Goal: Transaction & Acquisition: Download file/media

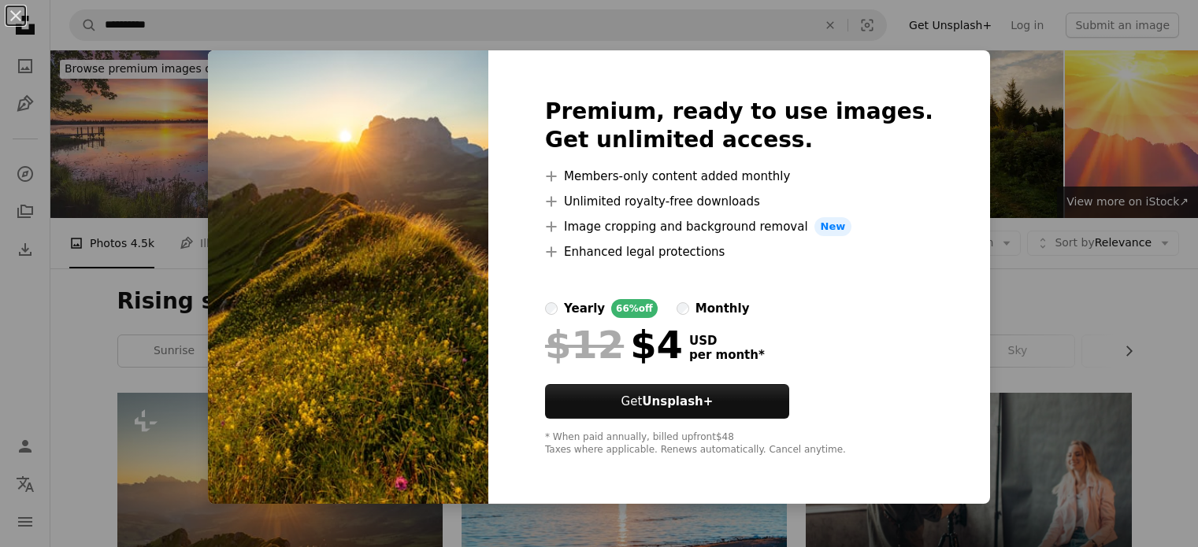
scroll to position [267, 0]
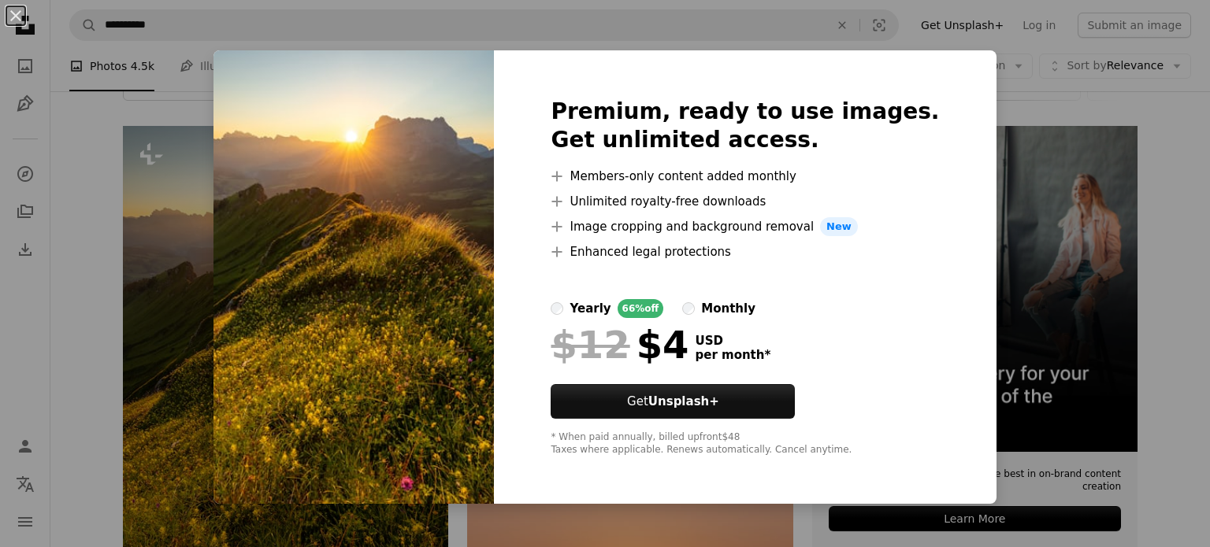
click at [1090, 95] on div "An X shape Premium, ready to use images. Get unlimited access. A plus sign Memb…" at bounding box center [605, 273] width 1210 height 547
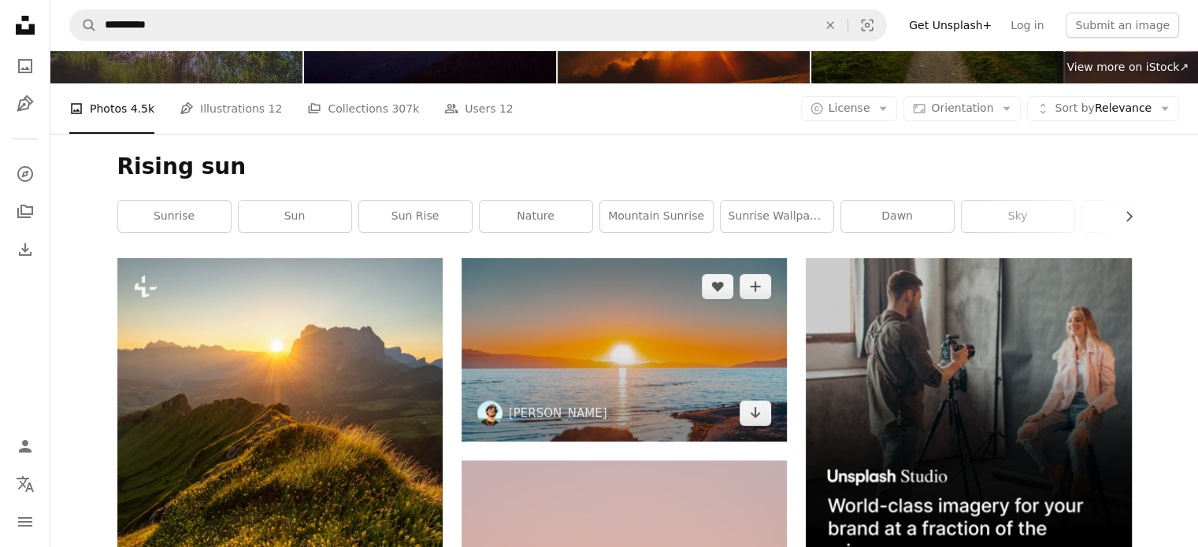
scroll to position [142, 0]
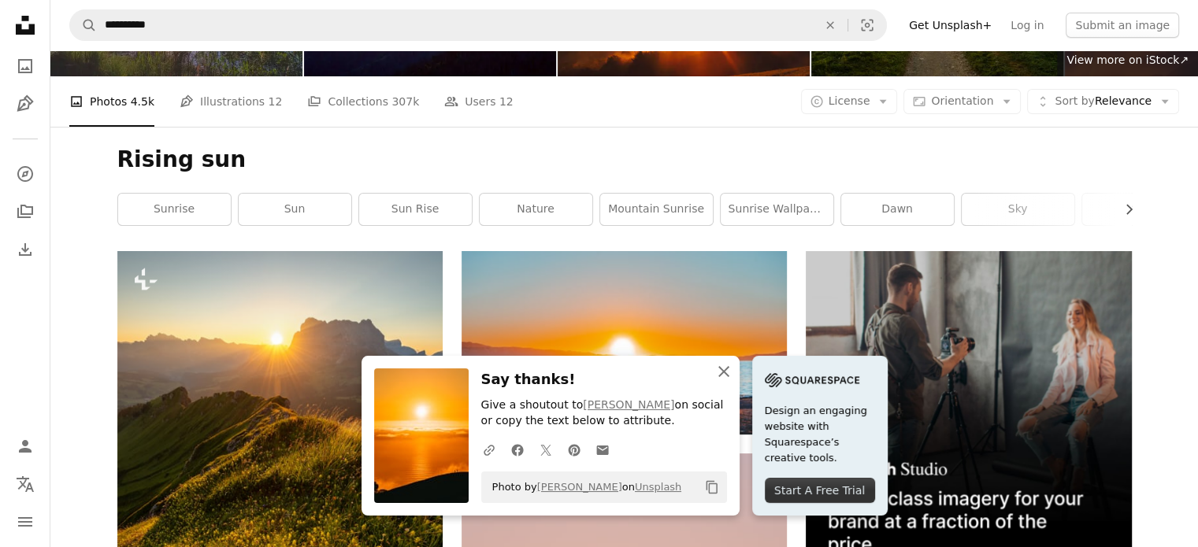
click at [729, 373] on icon "button" at bounding box center [723, 371] width 11 height 11
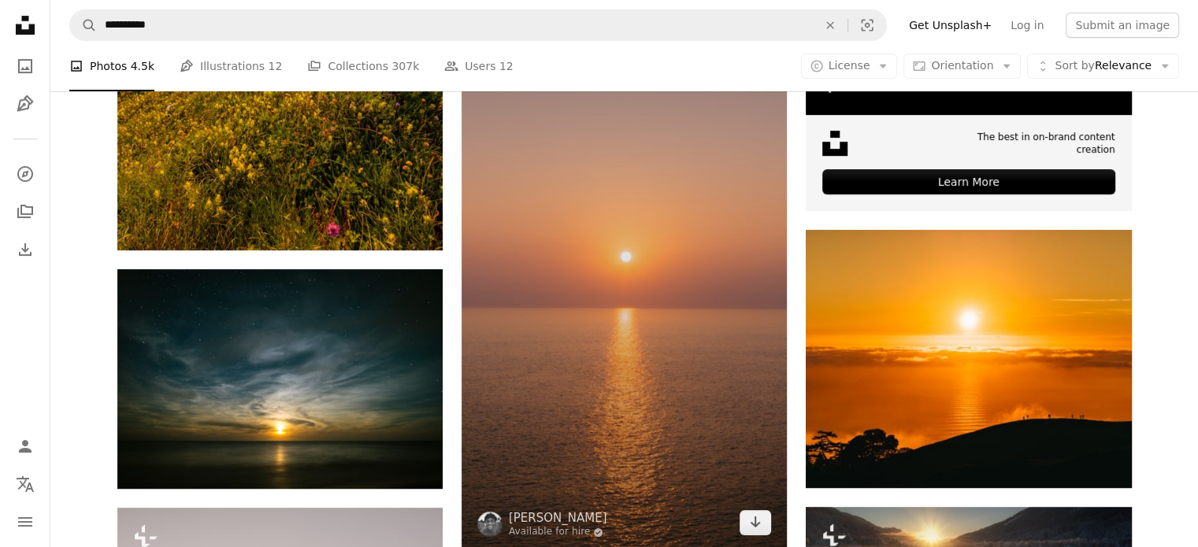
scroll to position [607, 0]
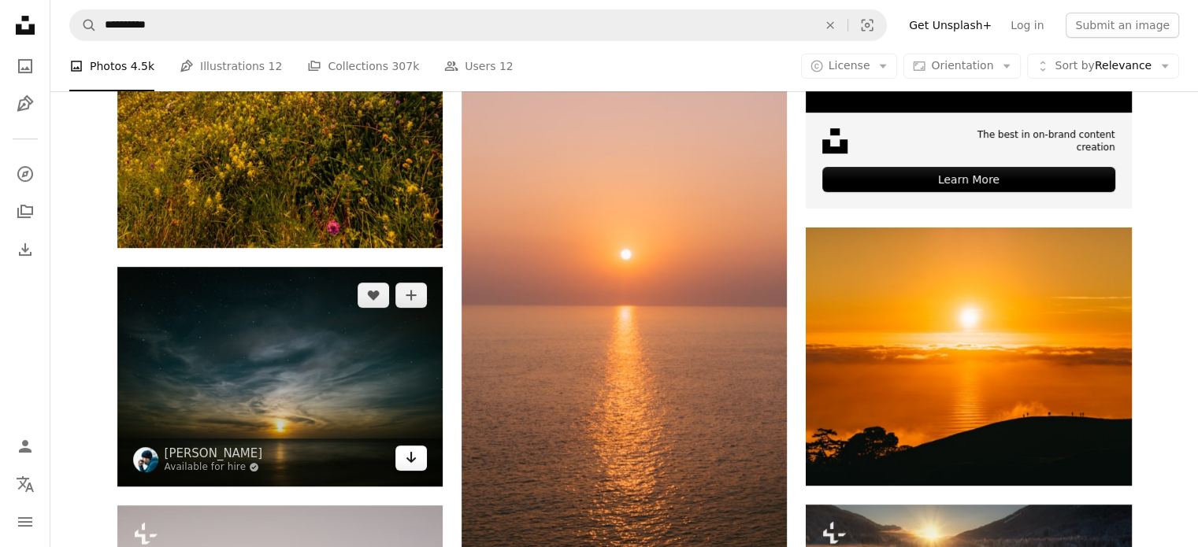
click at [397, 446] on link "Arrow pointing down" at bounding box center [411, 458] width 32 height 25
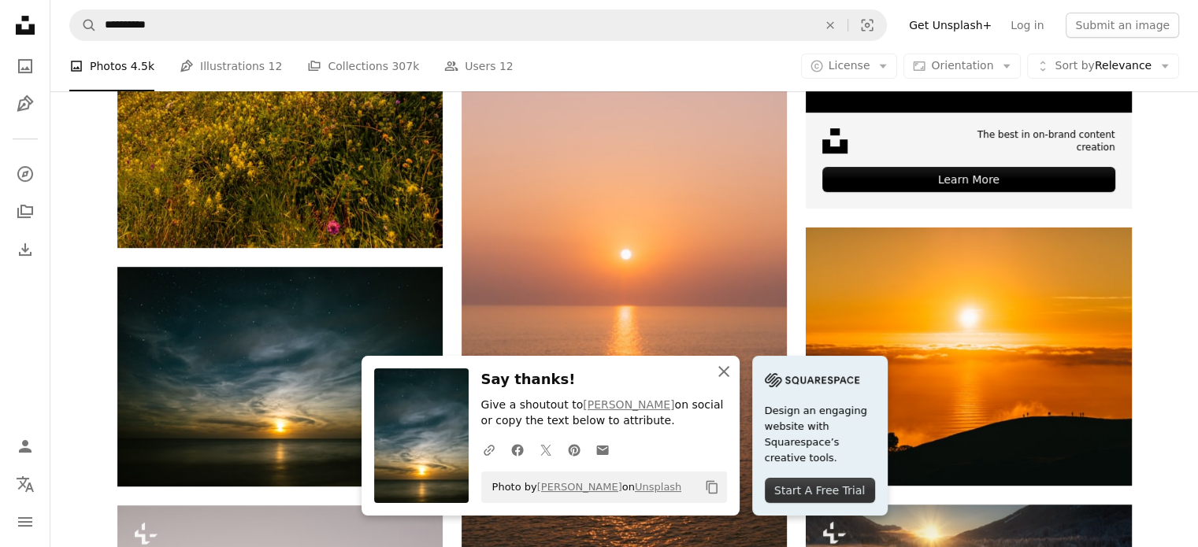
click at [729, 369] on icon "button" at bounding box center [723, 371] width 11 height 11
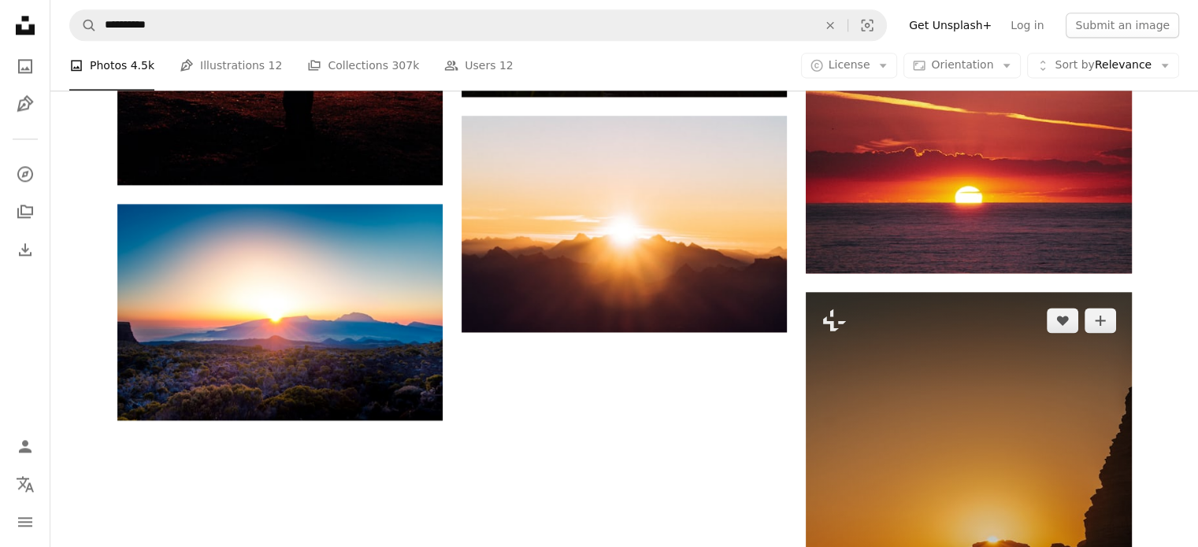
scroll to position [2199, 0]
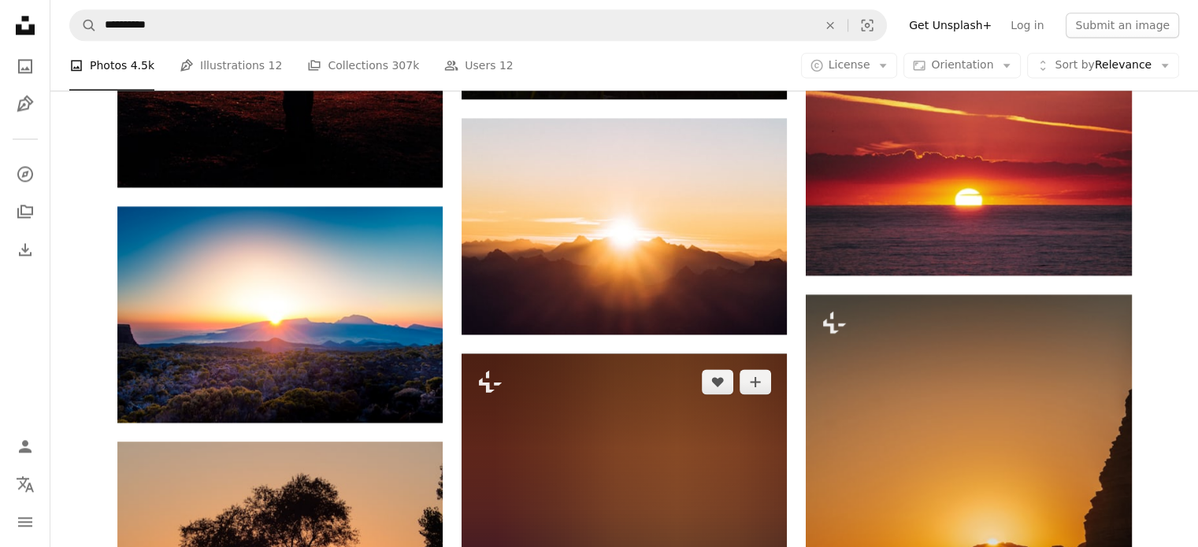
scroll to position [2183, 0]
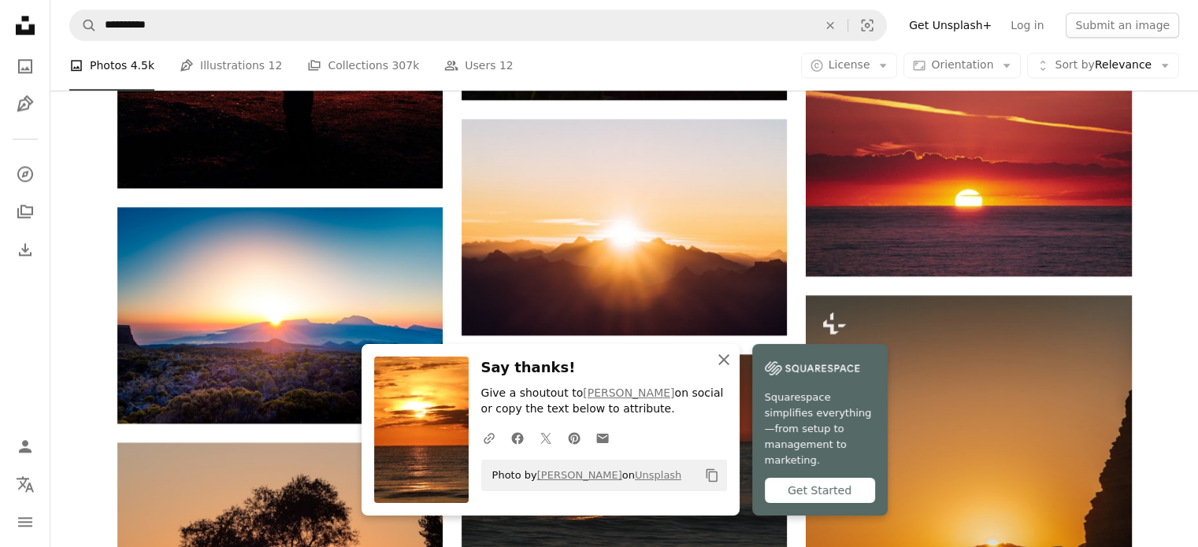
click at [729, 365] on icon "button" at bounding box center [723, 359] width 11 height 11
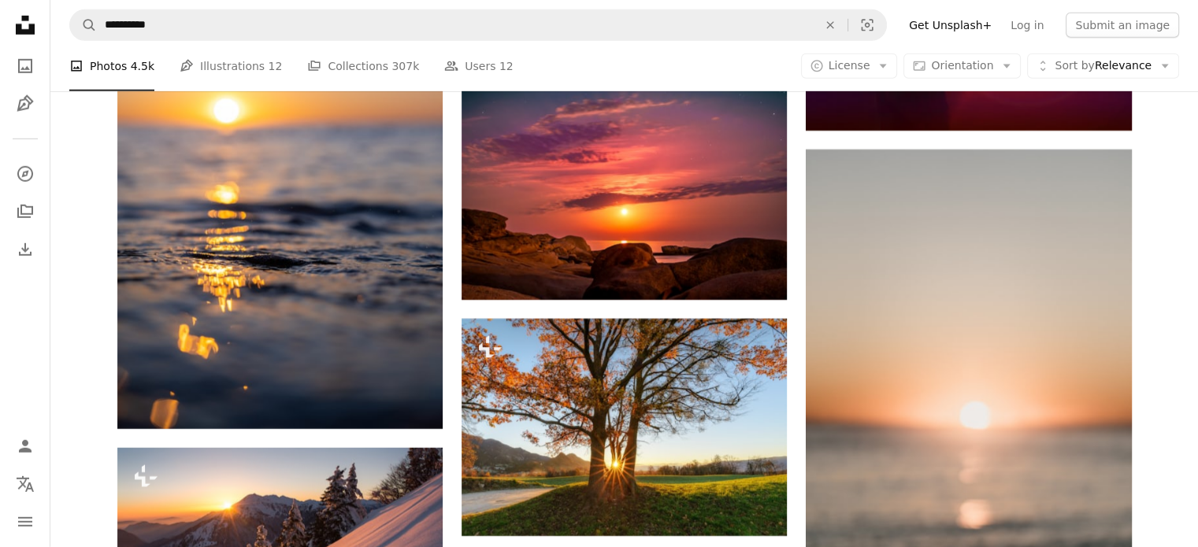
scroll to position [4788, 0]
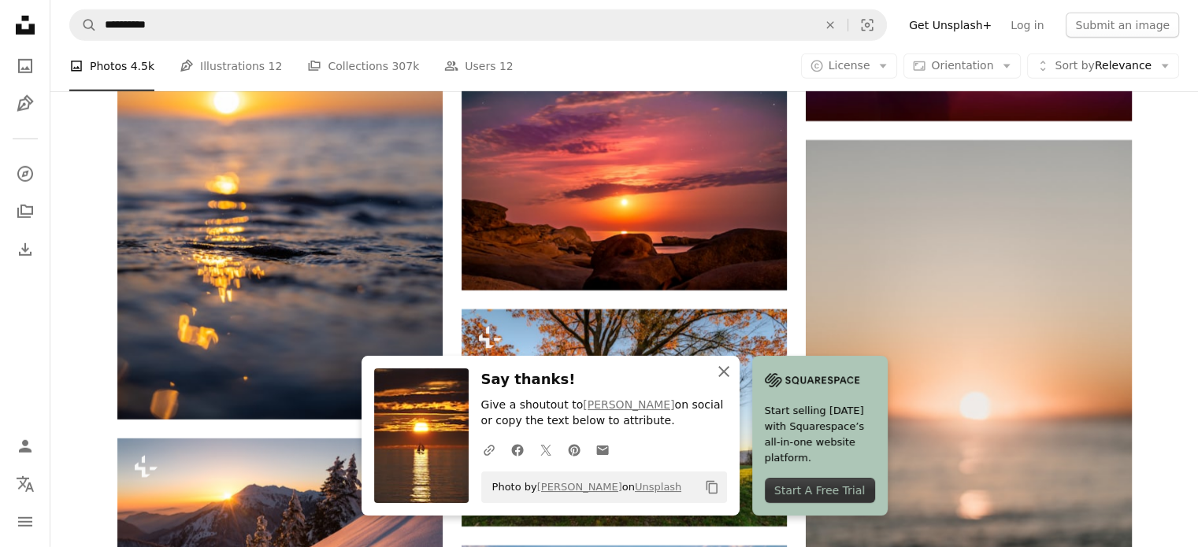
click at [733, 370] on icon "An X shape" at bounding box center [723, 371] width 19 height 19
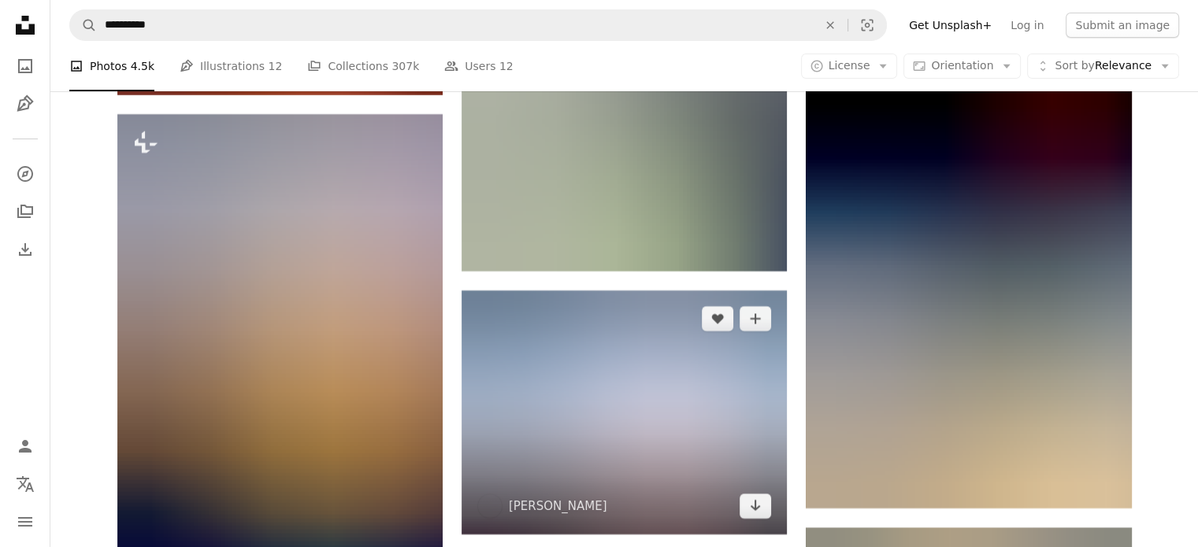
scroll to position [5813, 0]
